Goal: Navigation & Orientation: Find specific page/section

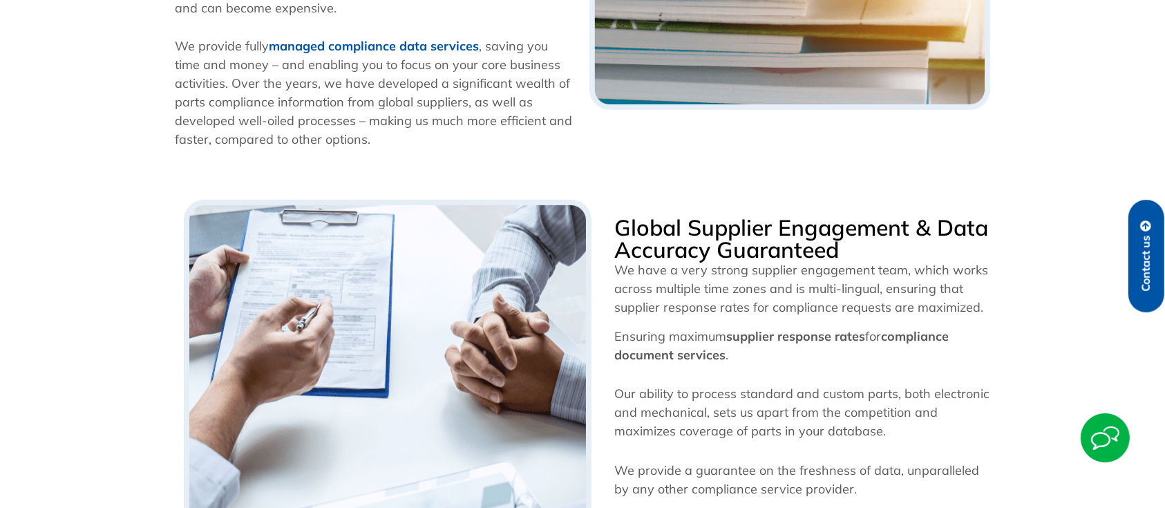
scroll to position [611, 0]
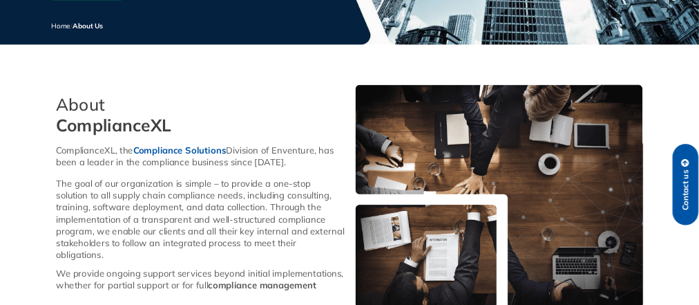
scroll to position [383, 0]
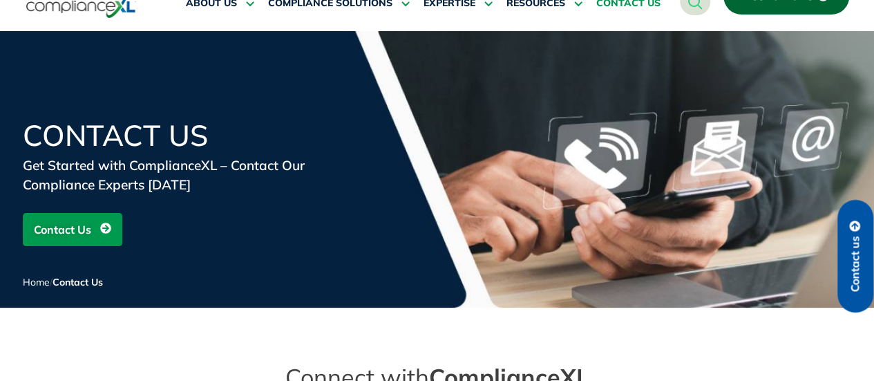
scroll to position [178, 0]
